Goal: Find specific page/section: Find specific page/section

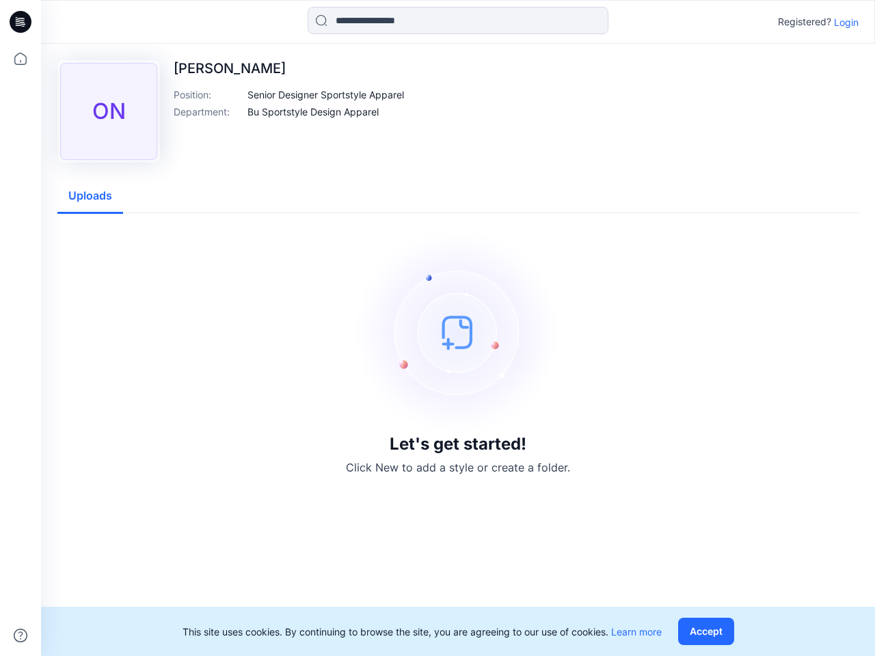
click at [437, 328] on img at bounding box center [457, 332] width 205 height 205
click at [21, 22] on icon at bounding box center [22, 22] width 5 height 1
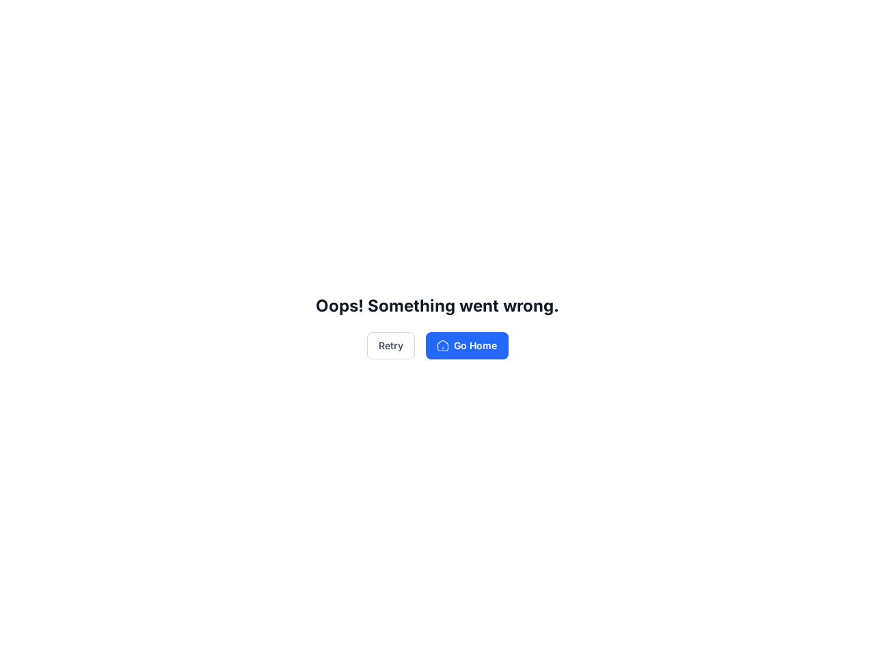
click at [21, 59] on div "Oops! Something went wrong. Retry Go Home" at bounding box center [437, 328] width 875 height 656
click at [21, 636] on div "Oops! Something went wrong. Retry Go Home" at bounding box center [437, 328] width 875 height 656
click at [458, 21] on div "Oops! Something went wrong. Retry Go Home" at bounding box center [437, 328] width 875 height 656
click at [846, 22] on div "Oops! Something went wrong. Retry Go Home" at bounding box center [437, 328] width 875 height 656
click at [327, 94] on div "Oops! Something went wrong. Retry Go Home" at bounding box center [437, 328] width 875 height 656
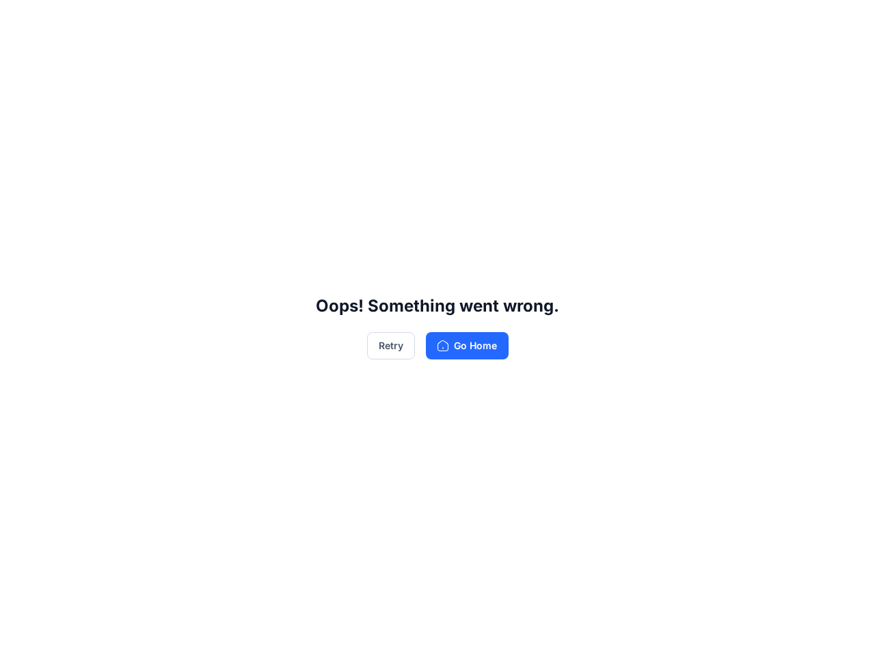
click at [314, 111] on div "Oops! Something went wrong. Retry Go Home" at bounding box center [437, 328] width 875 height 656
click at [90, 196] on div "Oops! Something went wrong. Retry Go Home" at bounding box center [437, 328] width 875 height 656
click at [709, 631] on div "Oops! Something went wrong. Retry Go Home" at bounding box center [437, 328] width 875 height 656
